Goal: Task Accomplishment & Management: Use online tool/utility

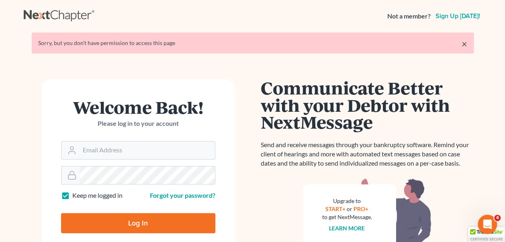
type input "[EMAIL_ADDRESS][DOMAIN_NAME]"
click at [179, 219] on input "Log In" at bounding box center [138, 223] width 154 height 20
type input "Thinking..."
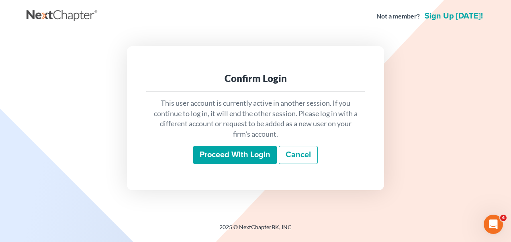
click at [259, 157] on input "Proceed with login" at bounding box center [235, 155] width 84 height 18
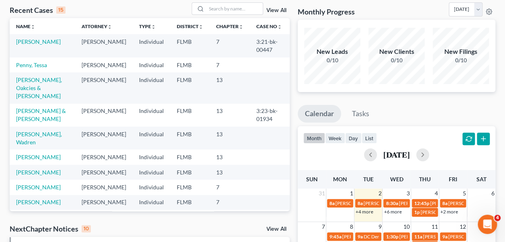
scroll to position [54, 0]
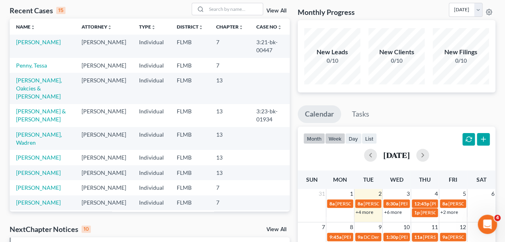
click at [340, 143] on button "week" at bounding box center [335, 138] width 20 height 11
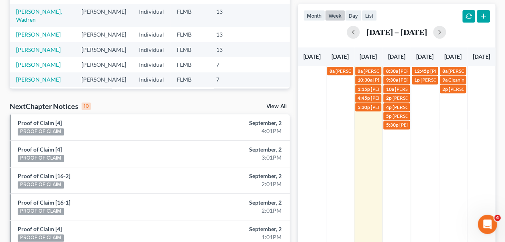
scroll to position [174, 0]
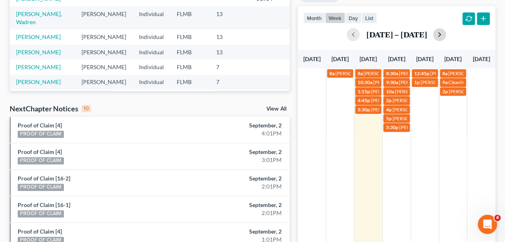
click at [445, 31] on button "button" at bounding box center [439, 34] width 13 height 13
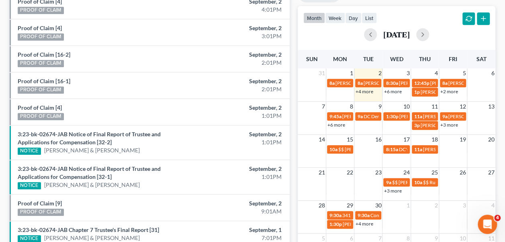
scroll to position [298, 0]
